Goal: Task Accomplishment & Management: Use online tool/utility

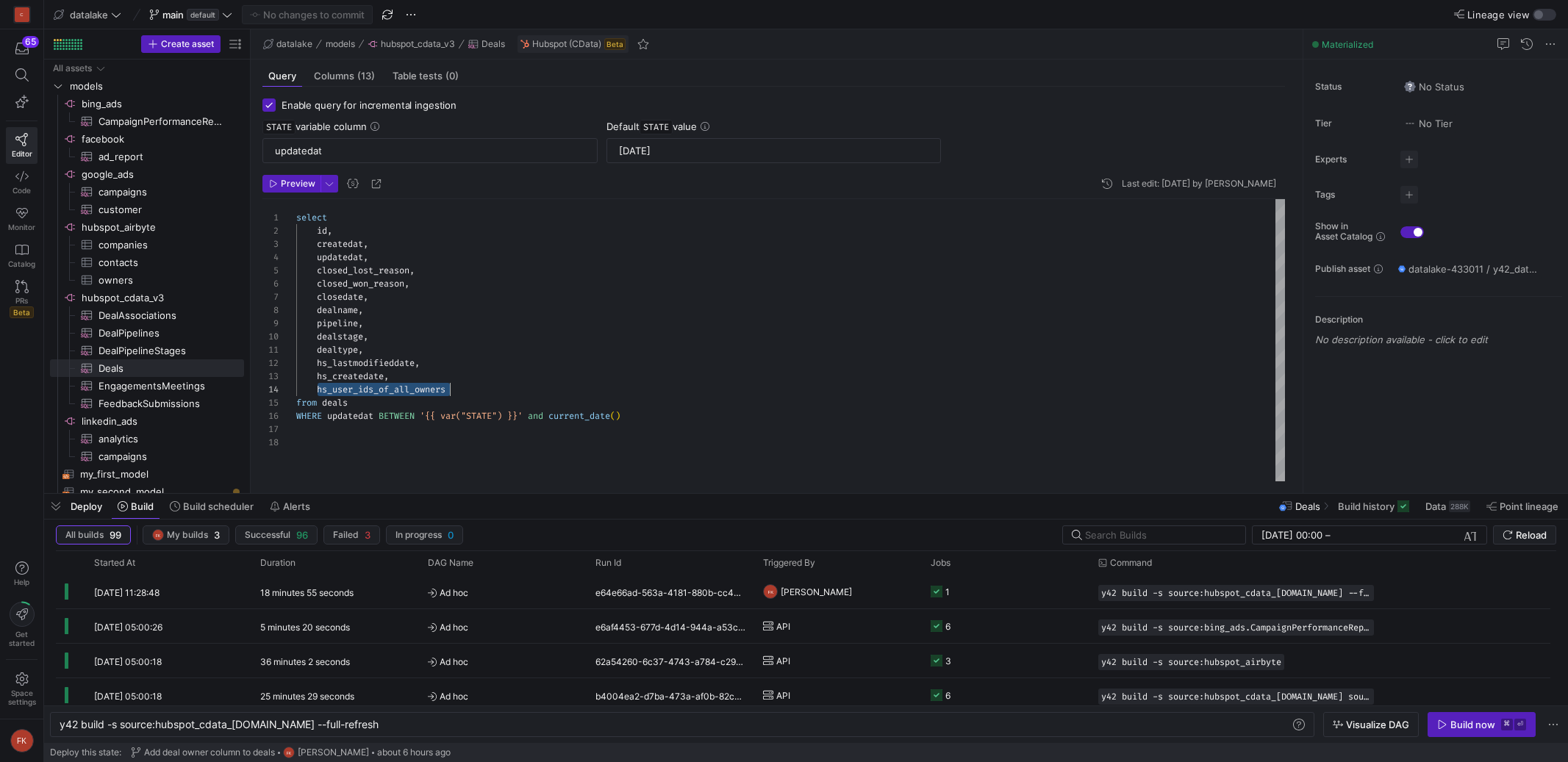
type textarea "select id, createdat, updatedat, closed_lost_reason, closed_won_reason, closeda…"
drag, startPoint x: 0, startPoint y: 0, endPoint x: 932, endPoint y: 318, distance: 984.8
click at [932, 318] on div "select id , createdat , updatedat , closed_lost_reason , closed_won_reason , cl…" at bounding box center [790, 339] width 989 height 282
click at [56, 502] on span "button" at bounding box center [56, 506] width 23 height 25
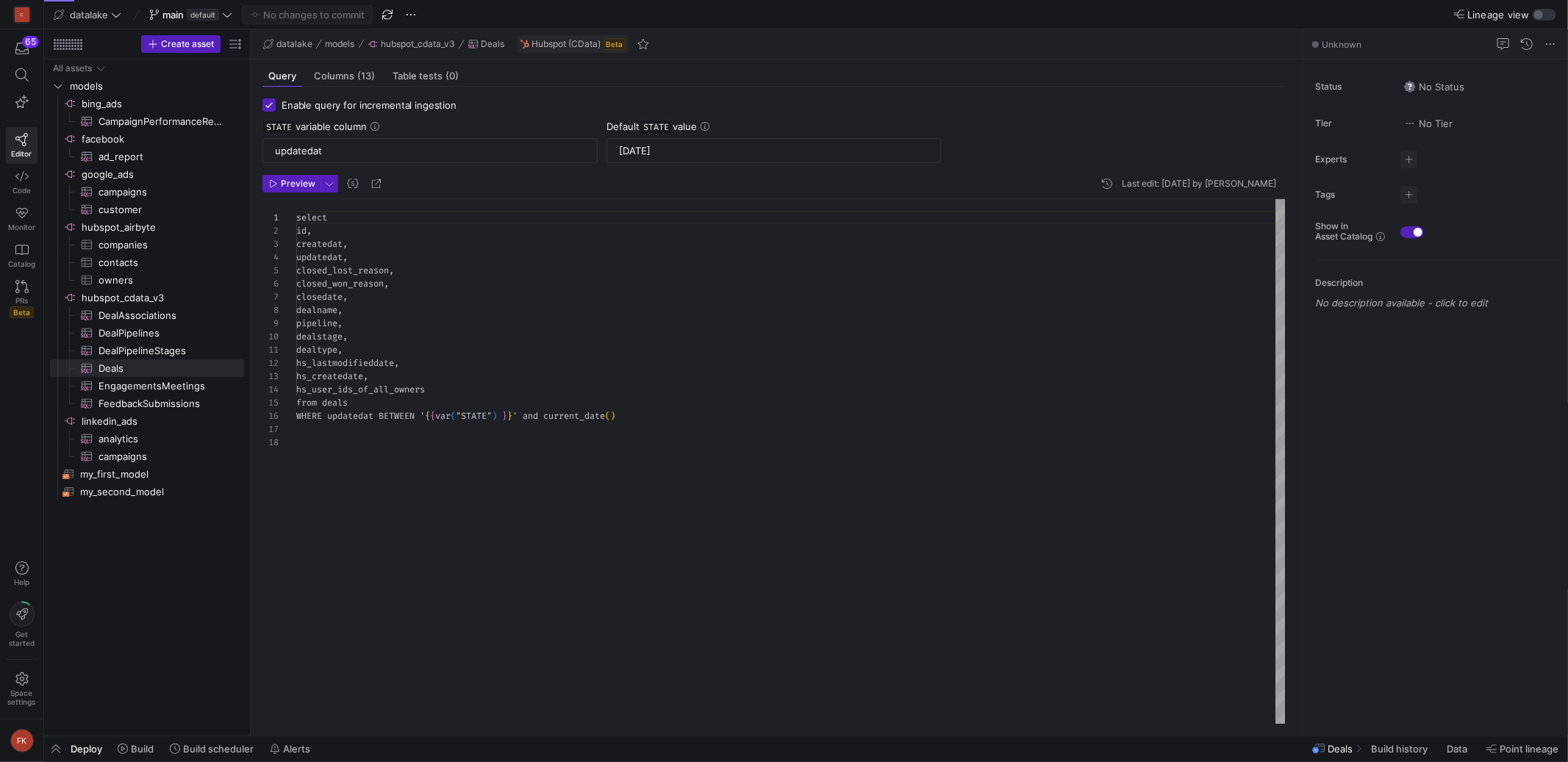
scroll to position [132, 0]
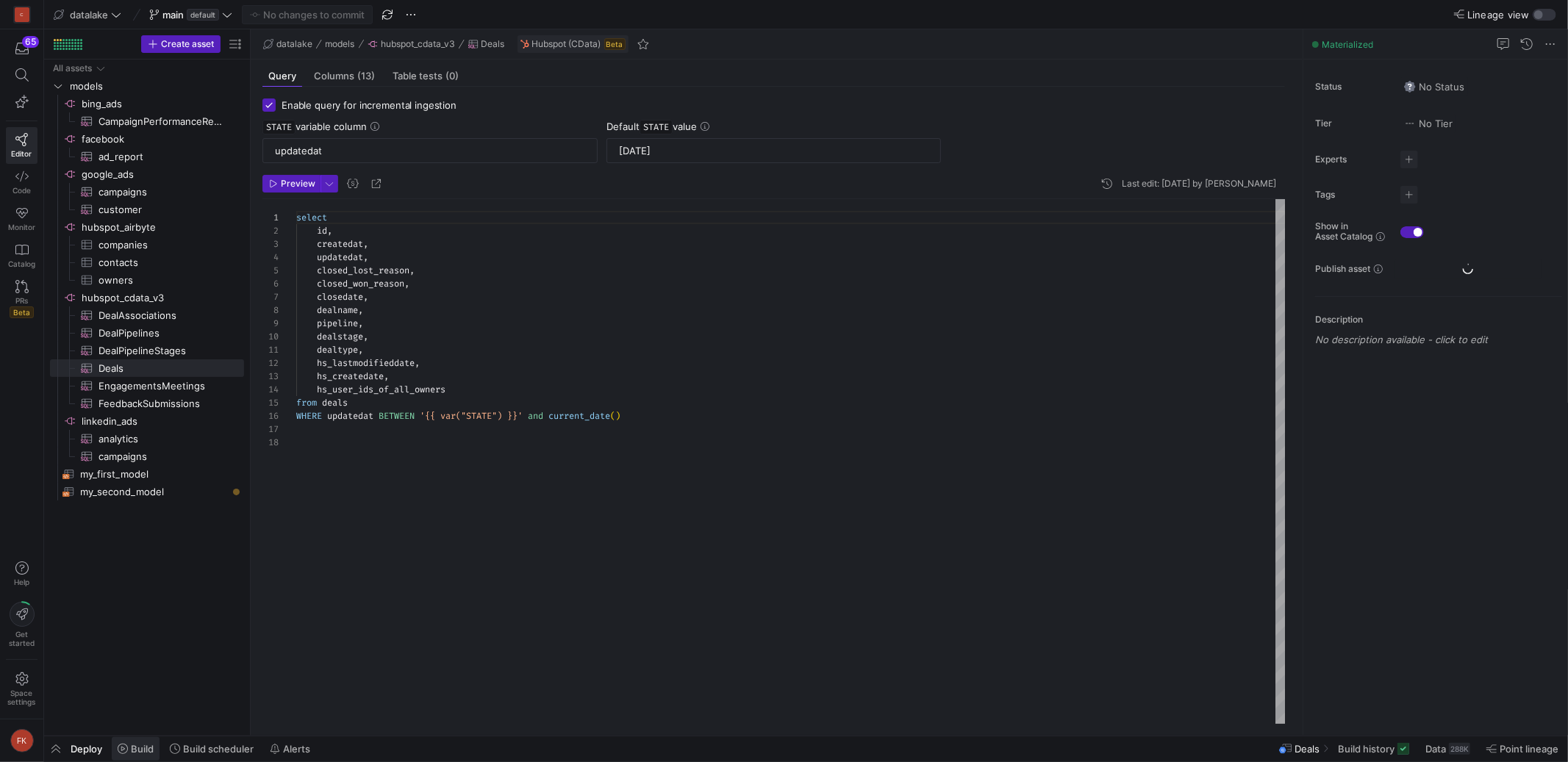
click at [136, 748] on span "Build" at bounding box center [142, 748] width 23 height 12
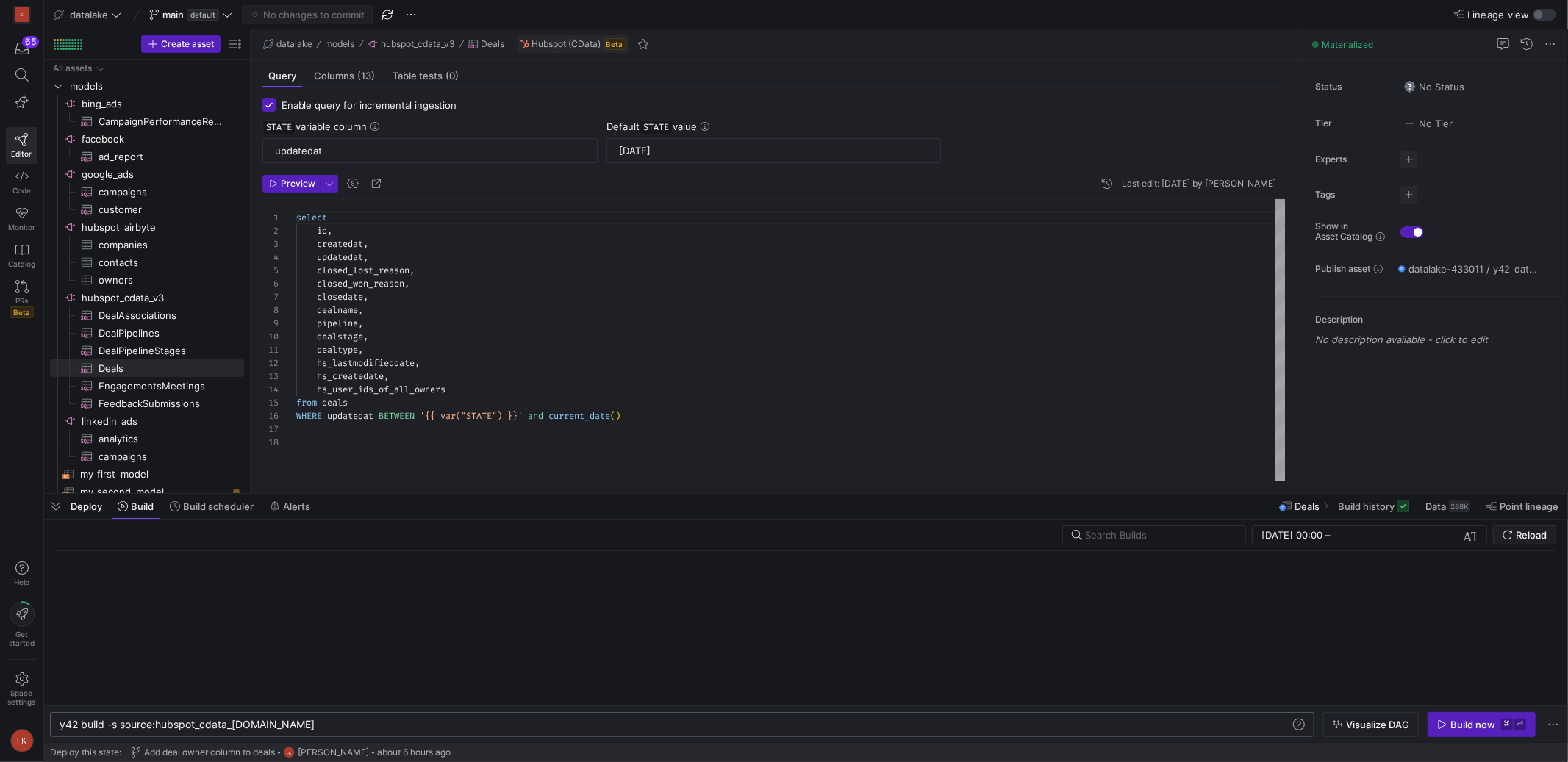
scroll to position [0, 214]
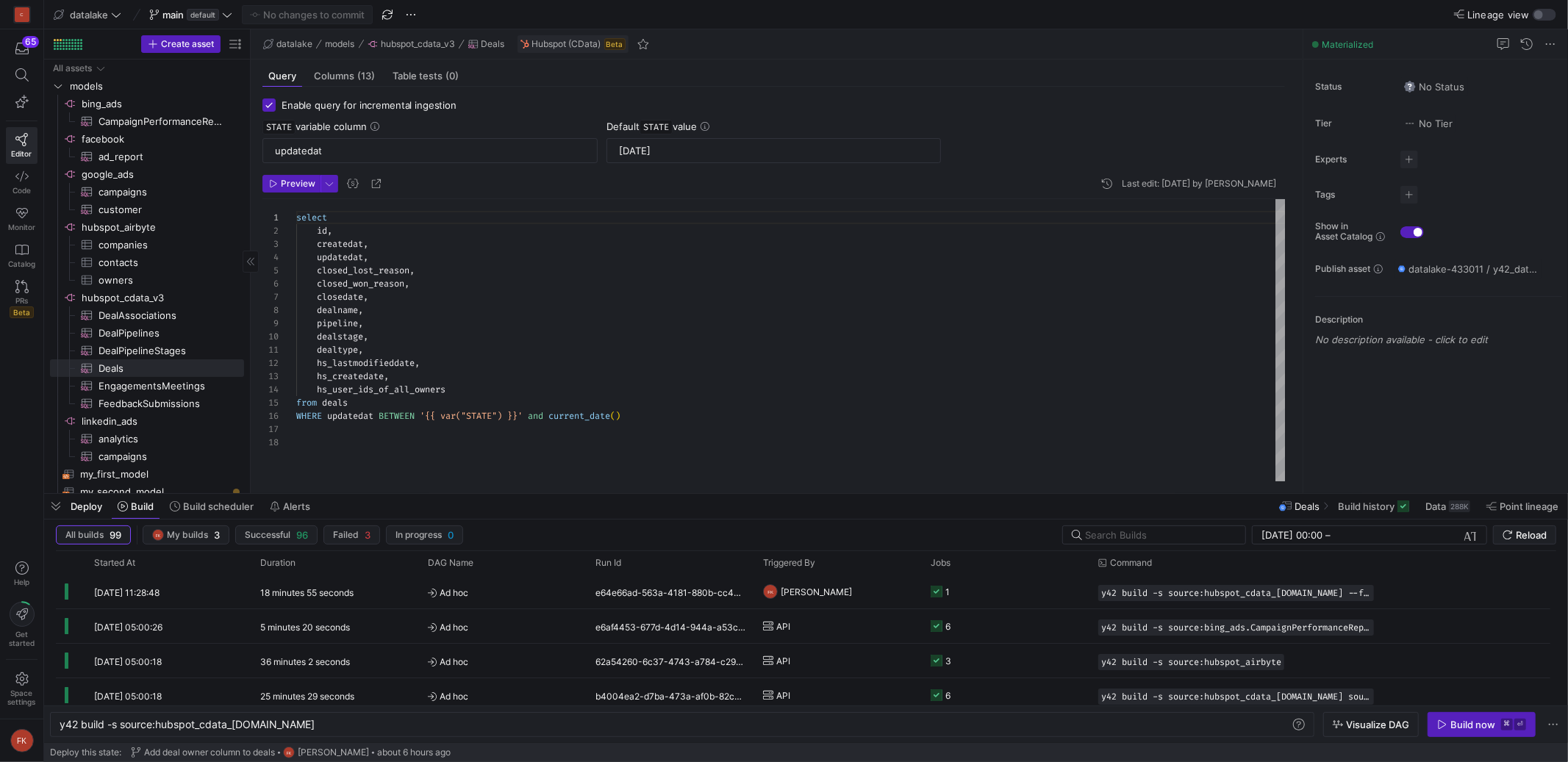
click at [56, 503] on span "button" at bounding box center [56, 506] width 23 height 25
